Goal: Information Seeking & Learning: Learn about a topic

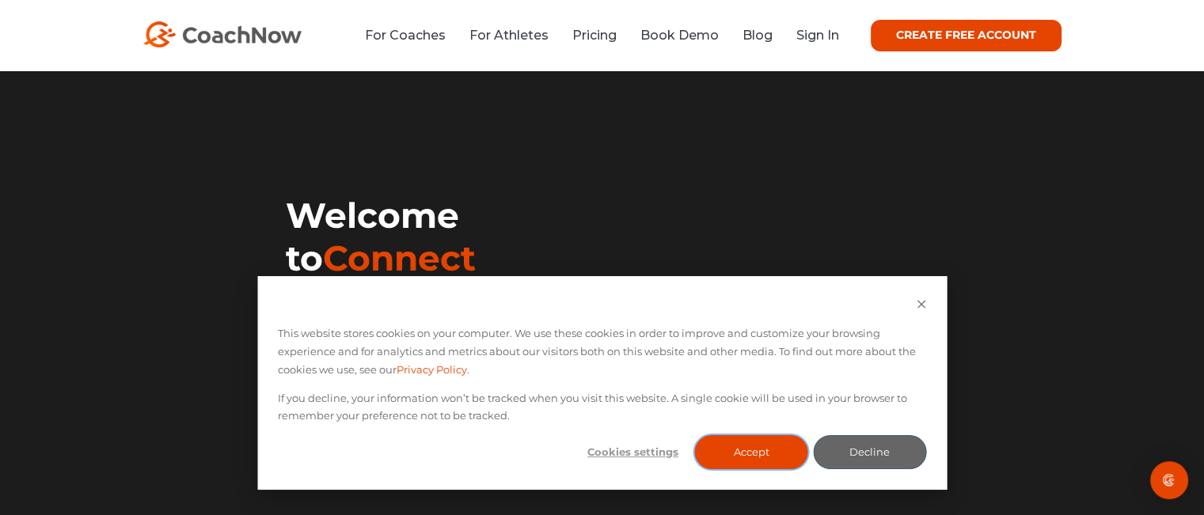
click at [770, 455] on button "Accept" at bounding box center [751, 452] width 113 height 34
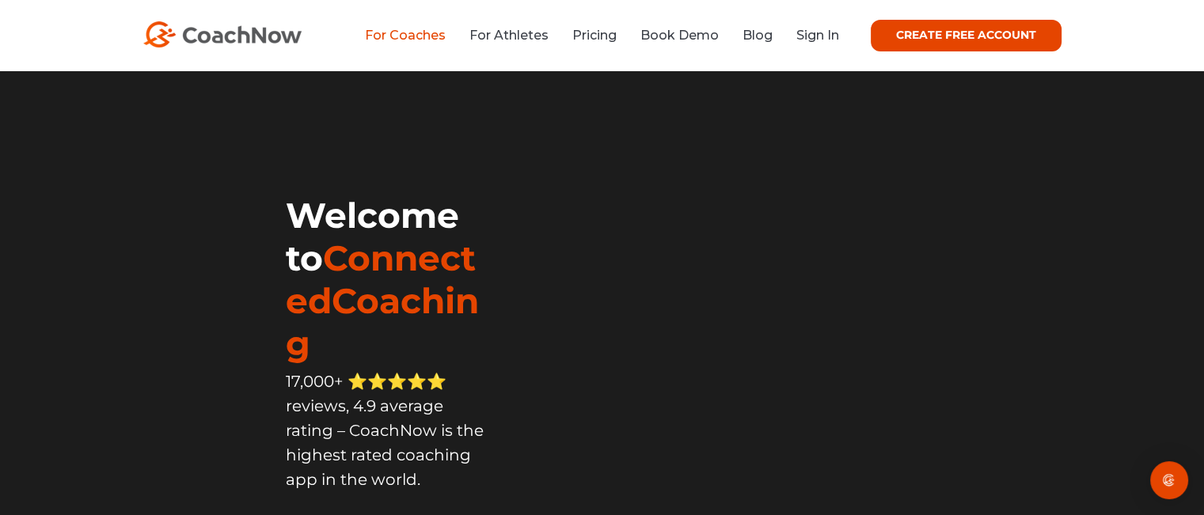
click at [435, 36] on link "For Coaches" at bounding box center [405, 35] width 81 height 15
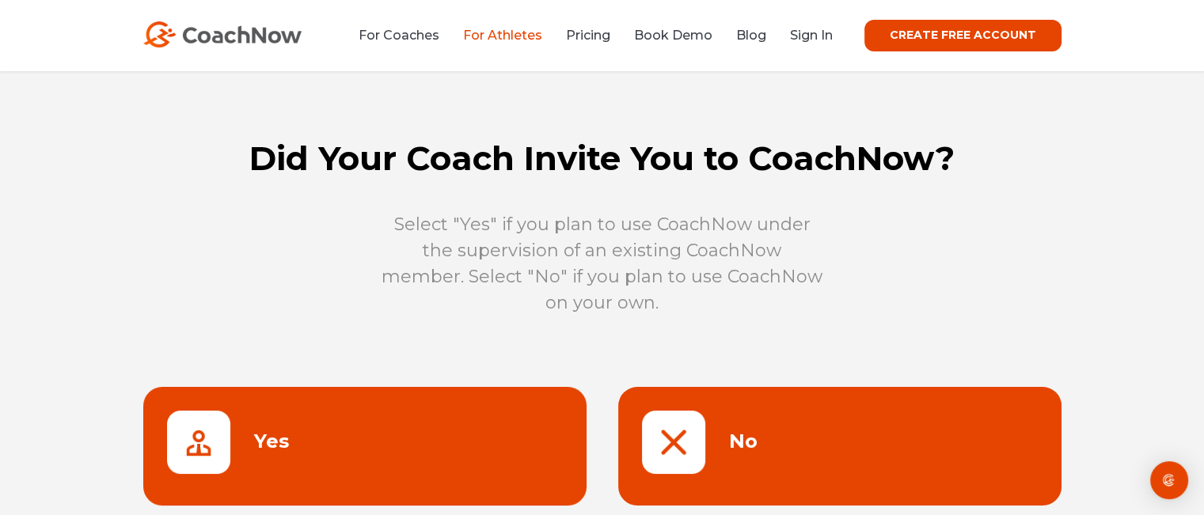
drag, startPoint x: 504, startPoint y: 35, endPoint x: 445, endPoint y: 105, distance: 91.6
click at [445, 104] on div "Did Your Coach Invite You to CoachNow? Select "Yes" if you plan to use CoachNow…" at bounding box center [602, 351] width 1204 height 561
click at [703, 420] on link at bounding box center [839, 446] width 443 height 119
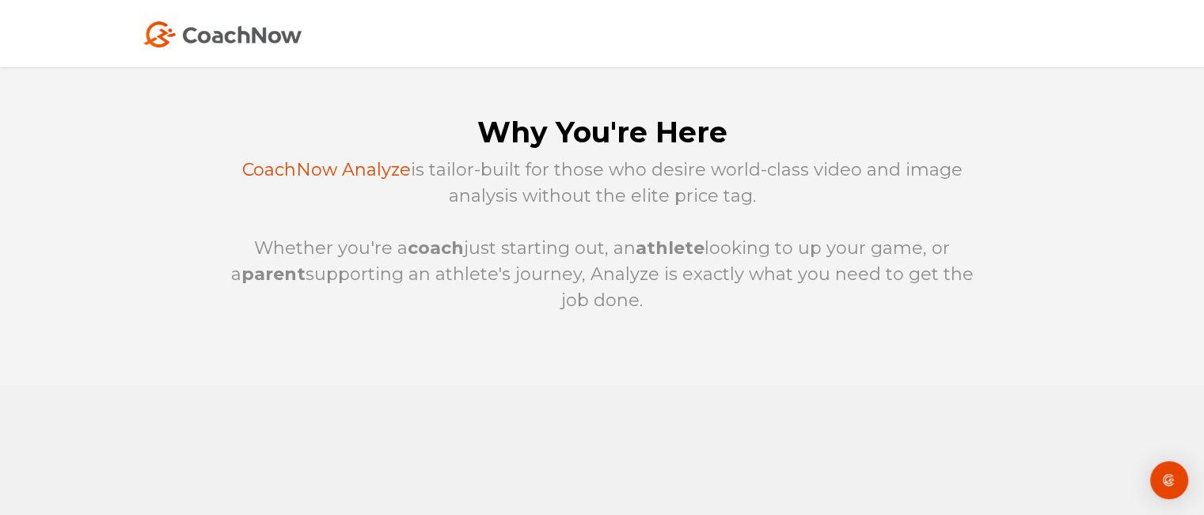
scroll to position [576, 0]
